Goal: Check status: Check status

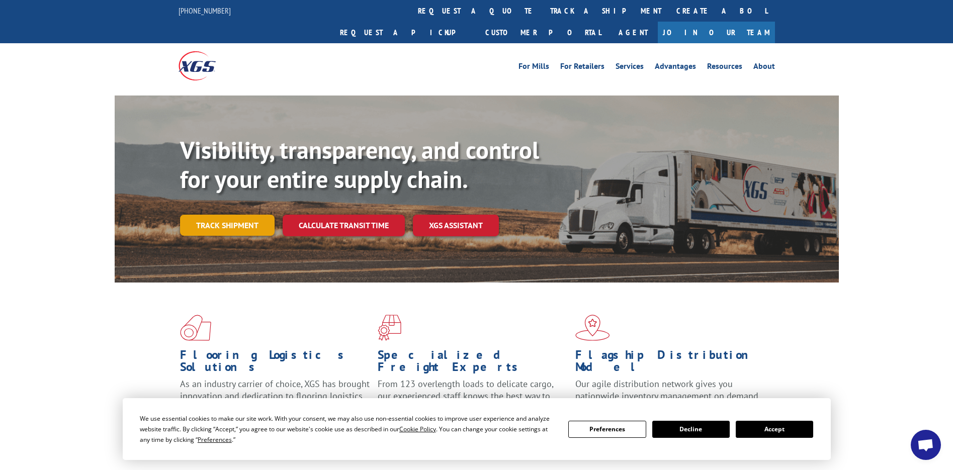
click at [216, 215] on link "Track shipment" at bounding box center [227, 225] width 95 height 21
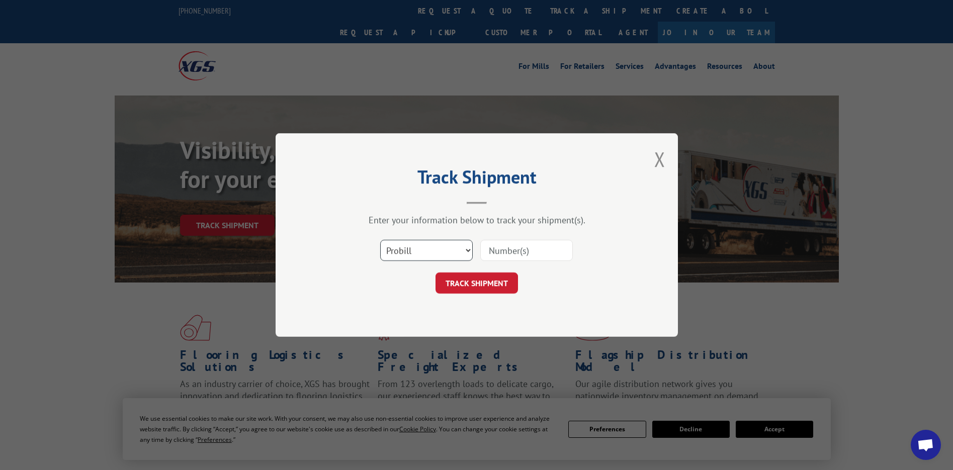
click at [425, 250] on select "Select category... Probill BOL PO" at bounding box center [426, 250] width 93 height 21
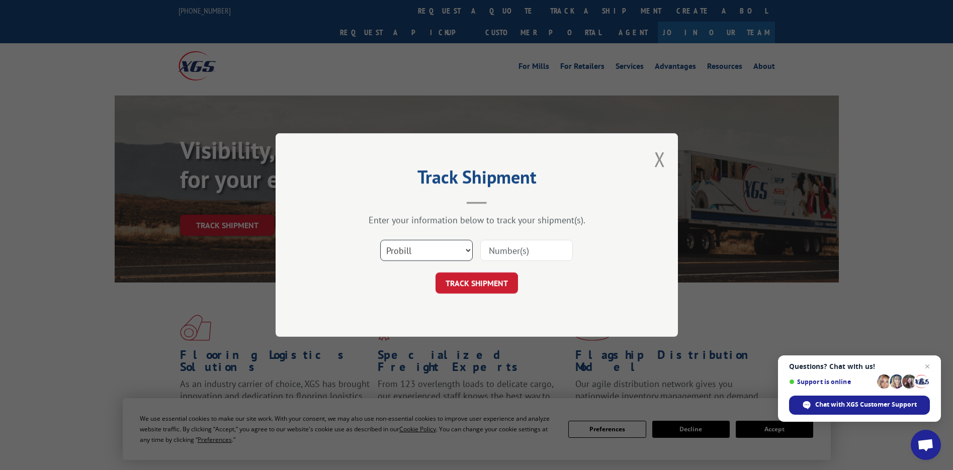
select select "po"
click at [380, 240] on select "Select category... Probill BOL PO" at bounding box center [426, 250] width 93 height 21
click at [487, 253] on input at bounding box center [526, 250] width 93 height 21
paste input "19421912"
type input "19421912"
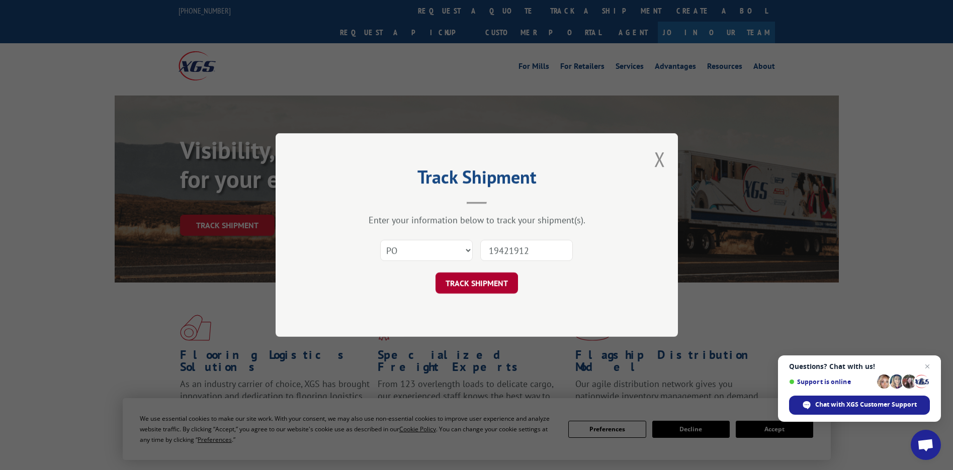
click at [467, 281] on button "TRACK SHIPMENT" at bounding box center [476, 283] width 82 height 21
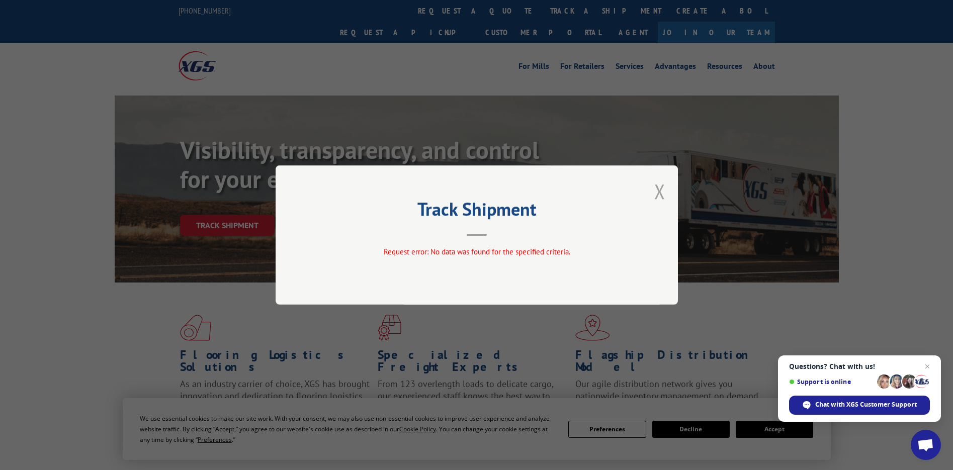
click at [659, 191] on button "Close modal" at bounding box center [659, 191] width 11 height 27
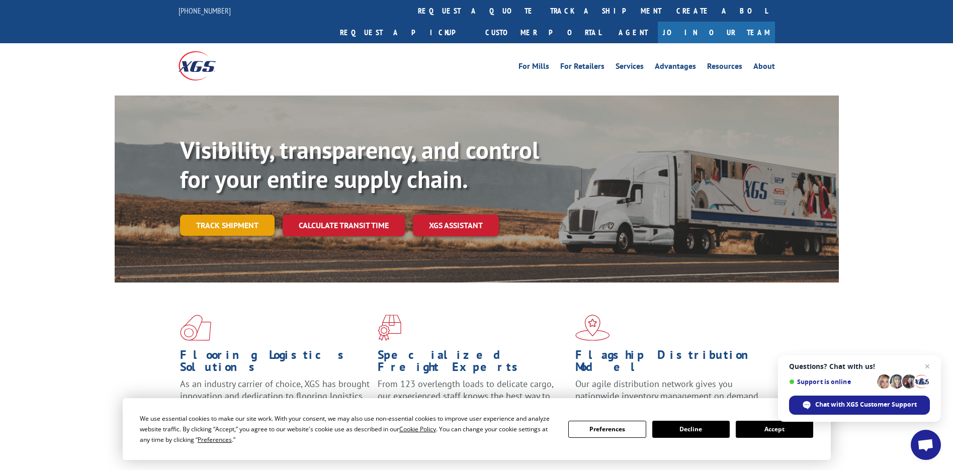
click at [211, 215] on link "Track shipment" at bounding box center [227, 225] width 95 height 21
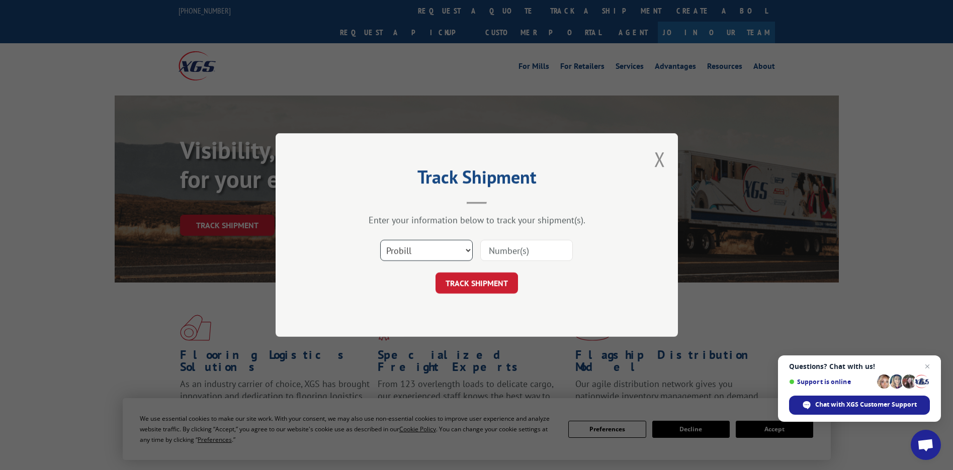
click at [426, 251] on select "Select category... Probill BOL PO" at bounding box center [426, 250] width 93 height 21
select select "bol"
click at [380, 240] on select "Select category... Probill BOL PO" at bounding box center [426, 250] width 93 height 21
click at [481, 253] on input at bounding box center [526, 250] width 93 height 21
paste input "6017020"
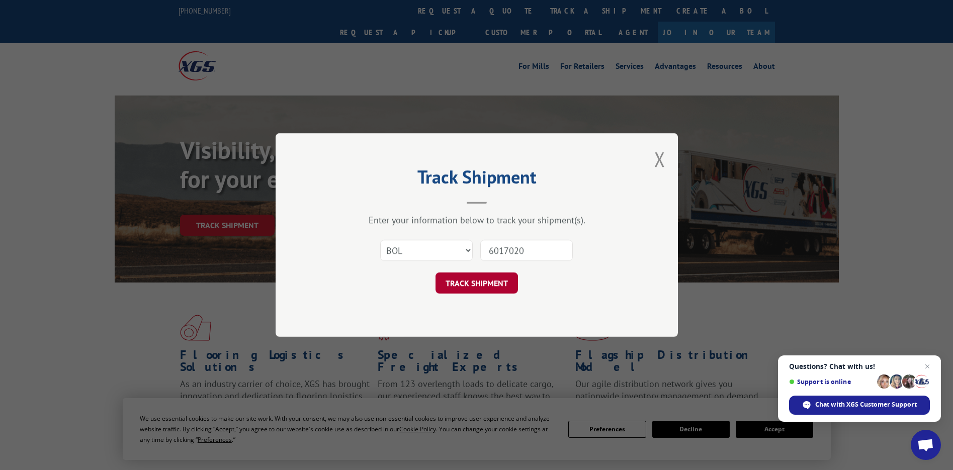
type input "6017020"
click at [505, 281] on button "TRACK SHIPMENT" at bounding box center [476, 283] width 82 height 21
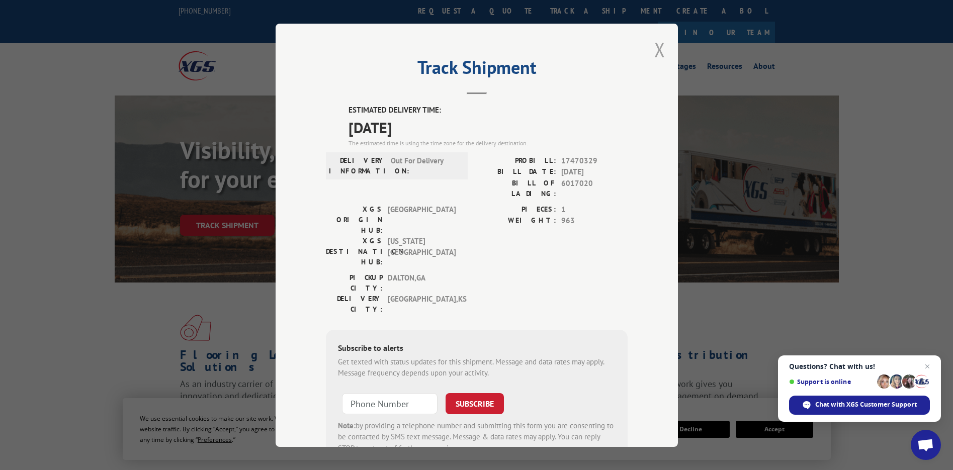
click at [657, 47] on button "Close modal" at bounding box center [659, 49] width 11 height 27
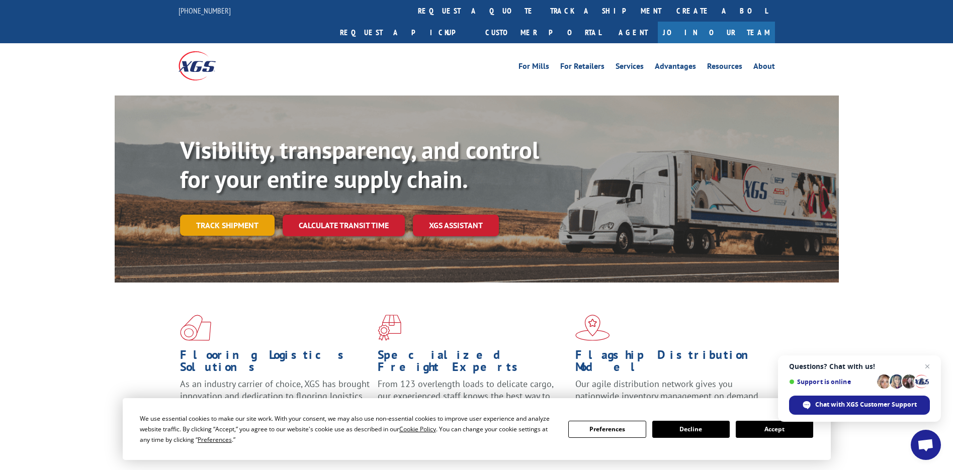
click at [212, 215] on link "Track shipment" at bounding box center [227, 225] width 95 height 21
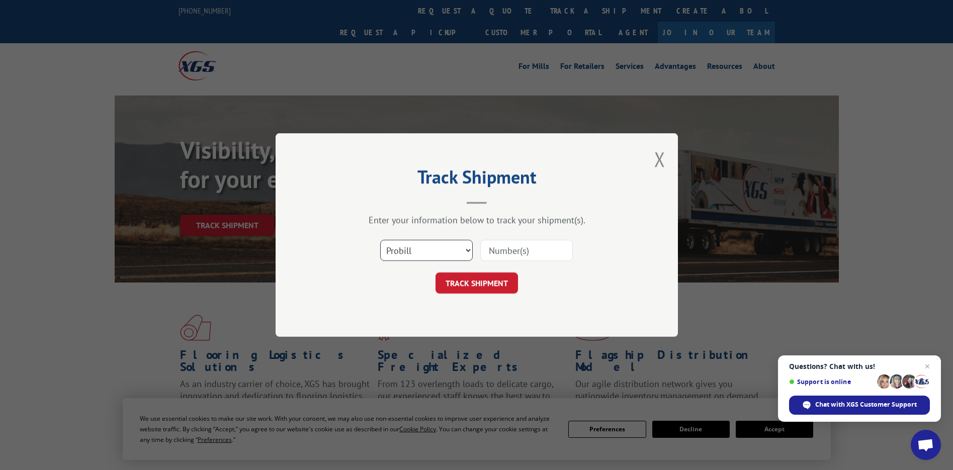
click at [414, 252] on select "Select category... Probill BOL PO" at bounding box center [426, 250] width 93 height 21
select select "bol"
click at [380, 240] on select "Select category... Probill BOL PO" at bounding box center [426, 250] width 93 height 21
click at [483, 249] on input at bounding box center [526, 250] width 93 height 21
paste input "6024802"
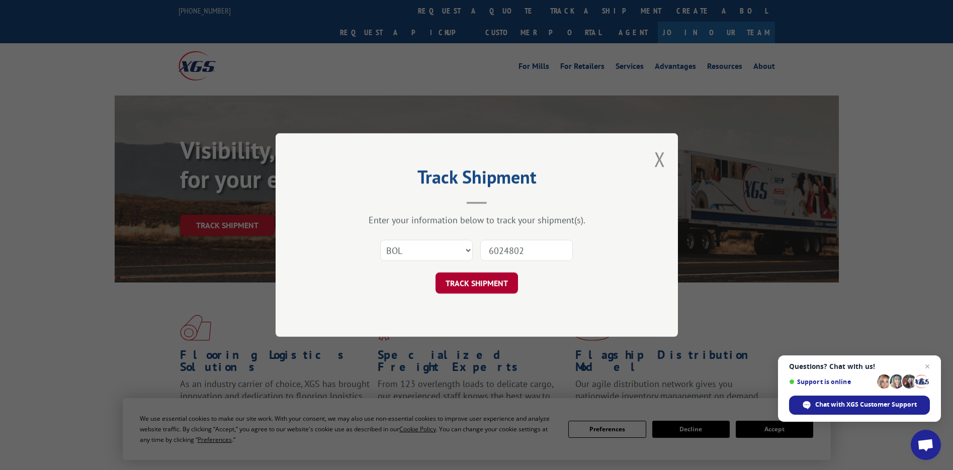
type input "6024802"
click at [480, 283] on button "TRACK SHIPMENT" at bounding box center [476, 283] width 82 height 21
